Goal: Task Accomplishment & Management: Manage account settings

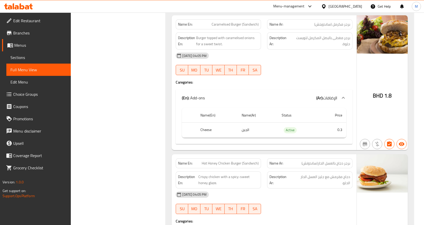
scroll to position [2422, 0]
click at [352, 7] on div "[GEOGRAPHIC_DATA]" at bounding box center [346, 7] width 34 height 6
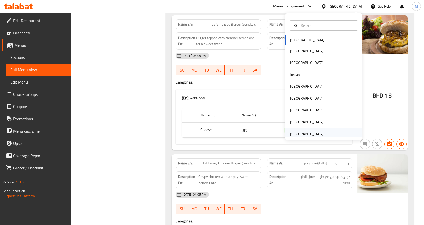
click at [313, 131] on div "[GEOGRAPHIC_DATA]" at bounding box center [307, 134] width 34 height 6
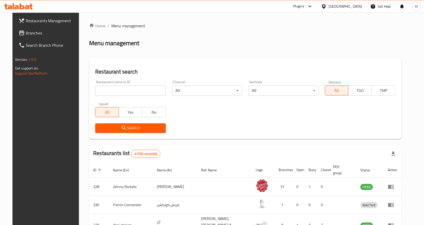
click at [26, 32] on span "Branches" at bounding box center [53, 33] width 54 height 6
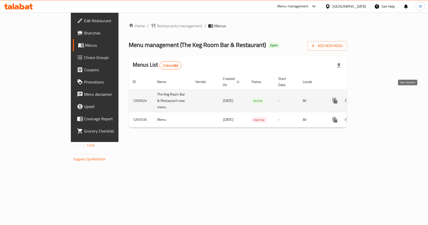
click at [375, 97] on icon "enhanced table" at bounding box center [372, 100] width 6 height 6
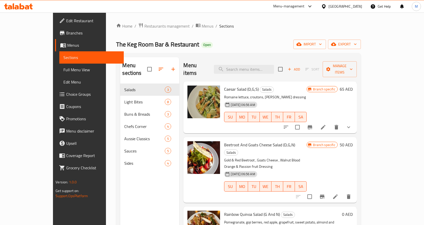
click at [327, 6] on icon at bounding box center [323, 6] width 5 height 5
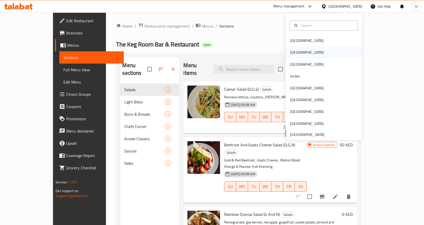
click at [303, 54] on div "[GEOGRAPHIC_DATA]" at bounding box center [324, 52] width 76 height 12
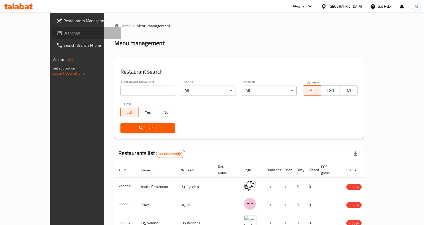
click at [63, 31] on span "Branches" at bounding box center [90, 33] width 54 height 6
